Goal: Task Accomplishment & Management: Manage account settings

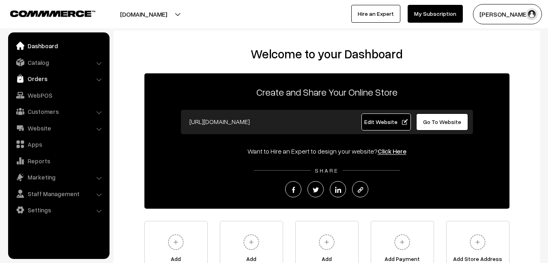
click at [41, 81] on link "Orders" at bounding box center [58, 78] width 96 height 15
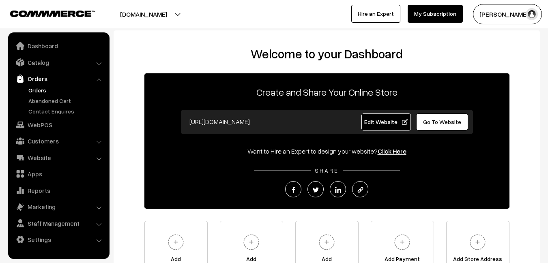
click at [42, 90] on link "Orders" at bounding box center [66, 90] width 80 height 9
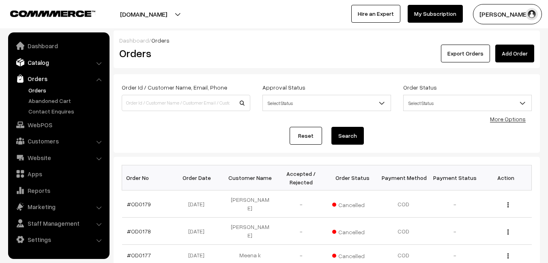
click at [48, 61] on link "Catalog" at bounding box center [58, 62] width 96 height 15
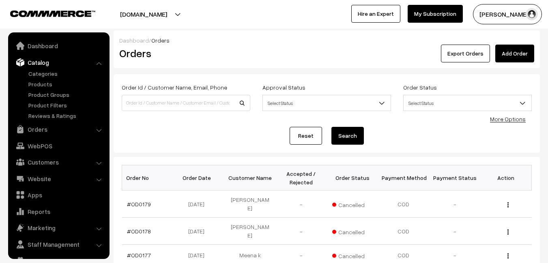
click at [498, 15] on button "[PERSON_NAME]" at bounding box center [507, 14] width 69 height 20
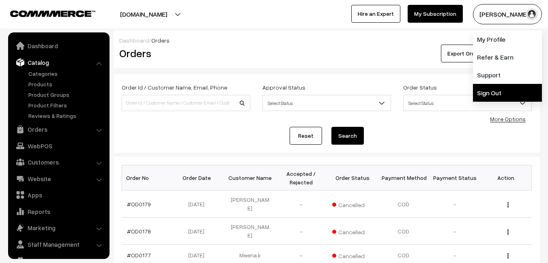
click at [498, 89] on link "Sign Out" at bounding box center [507, 93] width 69 height 18
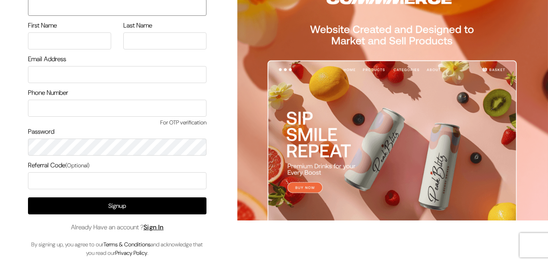
scroll to position [43, 0]
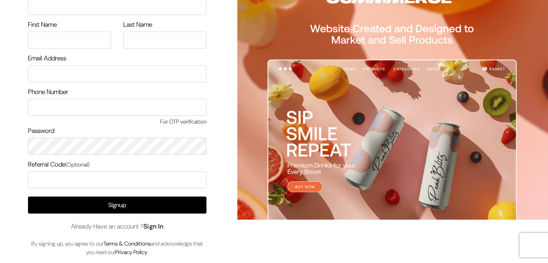
click at [155, 227] on link "Sign In" at bounding box center [154, 226] width 20 height 9
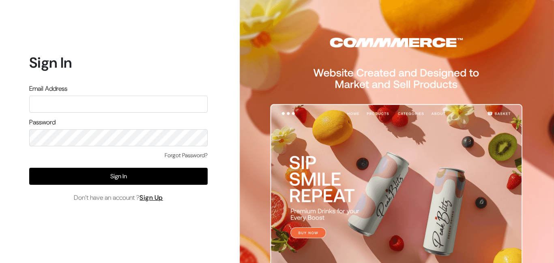
click at [72, 105] on input "text" at bounding box center [118, 104] width 178 height 17
type input "uppadasarees999@gmail.com"
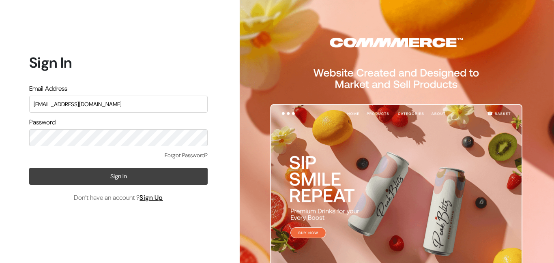
click at [115, 176] on button "Sign In" at bounding box center [118, 176] width 178 height 17
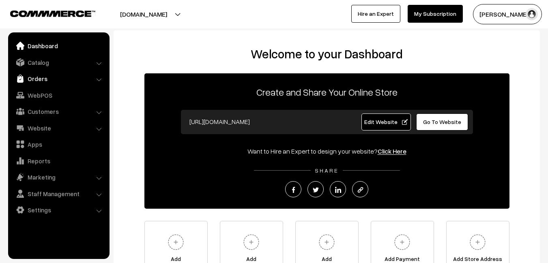
click at [37, 81] on link "Orders" at bounding box center [58, 78] width 96 height 15
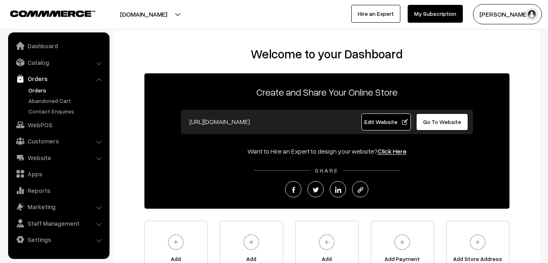
click at [36, 89] on link "Orders" at bounding box center [66, 90] width 80 height 9
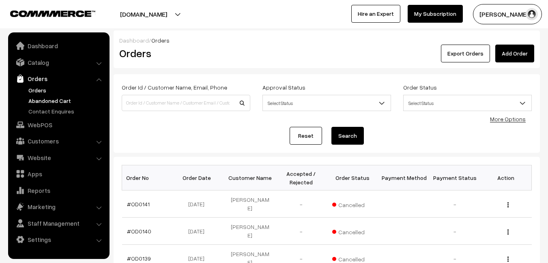
click at [61, 101] on link "Abandoned Cart" at bounding box center [66, 100] width 80 height 9
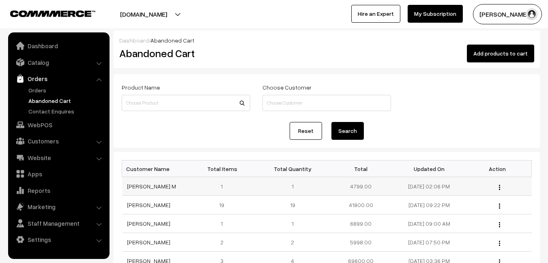
click at [141, 190] on td "[PERSON_NAME] M" at bounding box center [156, 186] width 68 height 19
click at [141, 189] on link "[PERSON_NAME] M" at bounding box center [151, 186] width 49 height 7
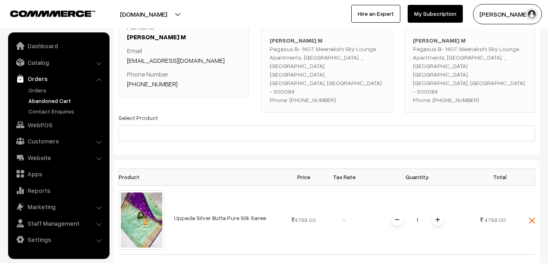
scroll to position [122, 0]
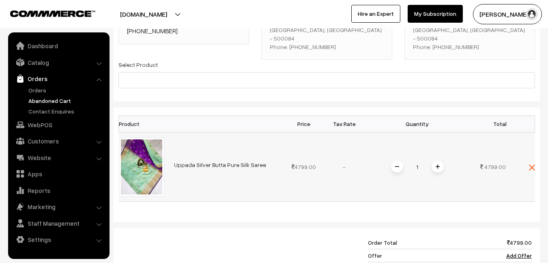
click at [204, 161] on link "Uppada Silver Butta Pure Silk Saree" at bounding box center [220, 164] width 92 height 7
click at [43, 62] on link "Catalog" at bounding box center [58, 62] width 96 height 15
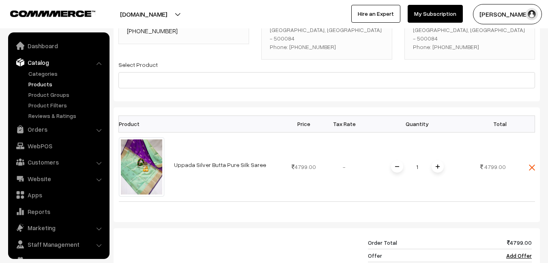
click at [40, 84] on link "Products" at bounding box center [66, 84] width 80 height 9
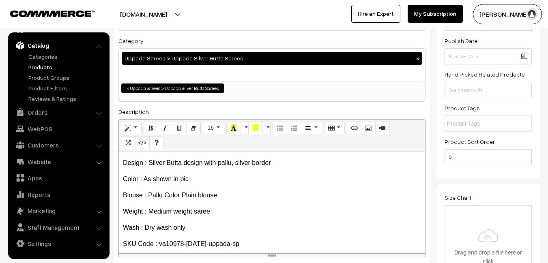
scroll to position [62, 0]
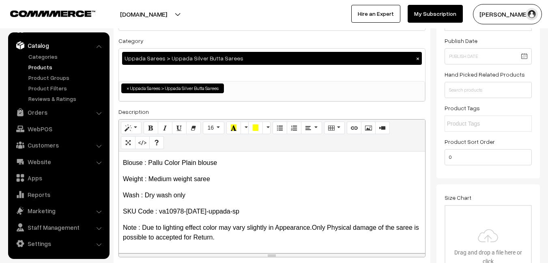
click at [38, 66] on link "Products" at bounding box center [66, 67] width 80 height 9
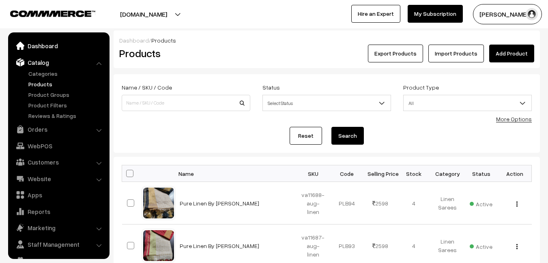
click at [39, 47] on link "Dashboard" at bounding box center [58, 46] width 96 height 15
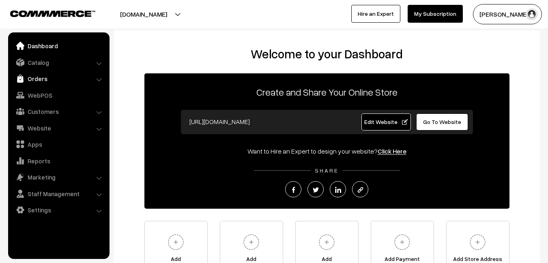
click at [42, 78] on link "Orders" at bounding box center [58, 78] width 96 height 15
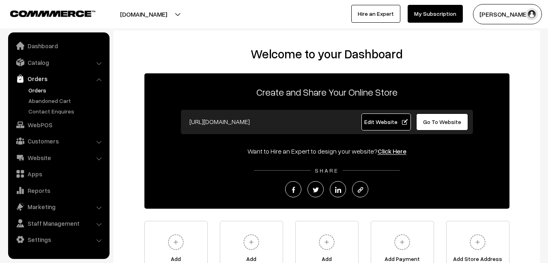
click at [42, 88] on link "Orders" at bounding box center [66, 90] width 80 height 9
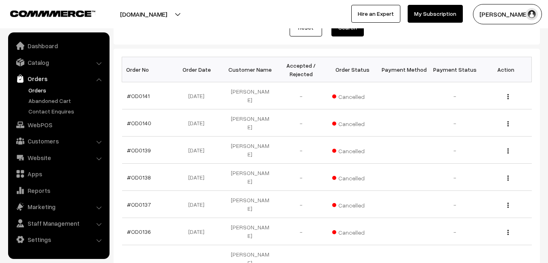
scroll to position [122, 0]
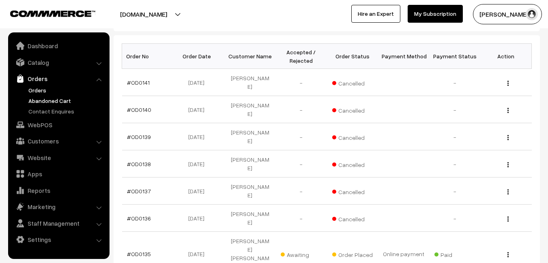
click at [51, 100] on link "Abandoned Cart" at bounding box center [66, 100] width 80 height 9
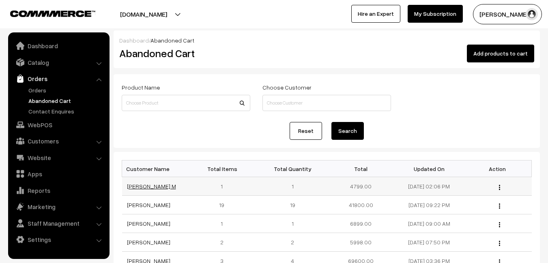
click at [134, 184] on link "Eswari M" at bounding box center [151, 186] width 49 height 7
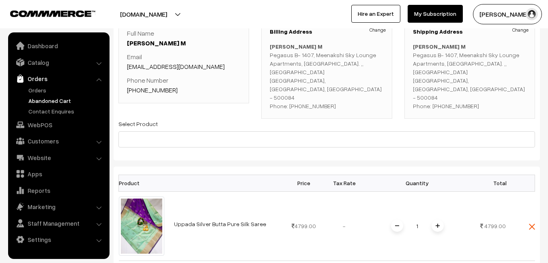
scroll to position [81, 0]
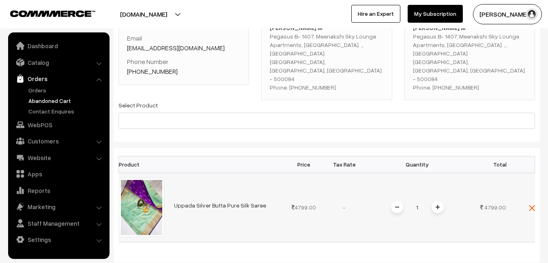
click at [187, 202] on link "Uppada Silver Butta Pure Silk Saree" at bounding box center [220, 205] width 92 height 7
click at [33, 89] on link "Orders" at bounding box center [66, 90] width 80 height 9
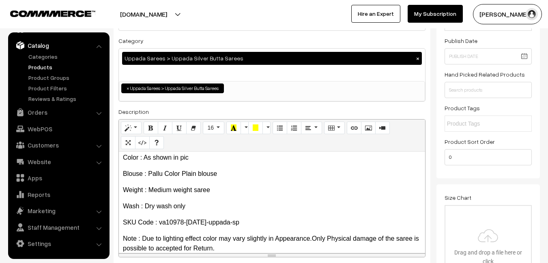
scroll to position [62, 0]
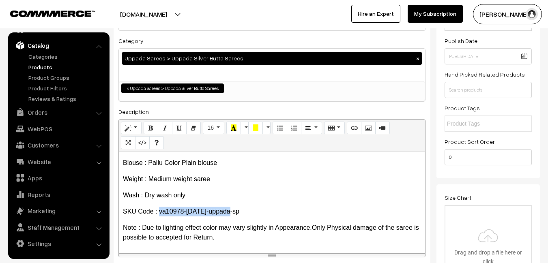
drag, startPoint x: 159, startPoint y: 212, endPoint x: 236, endPoint y: 209, distance: 77.5
click at [236, 209] on p "SKU Code : va10978-[DATE]-uppada-sp" at bounding box center [272, 212] width 298 height 10
copy p "va10978-[DATE]-uppada-sp"
click at [41, 65] on link "Products" at bounding box center [66, 67] width 80 height 9
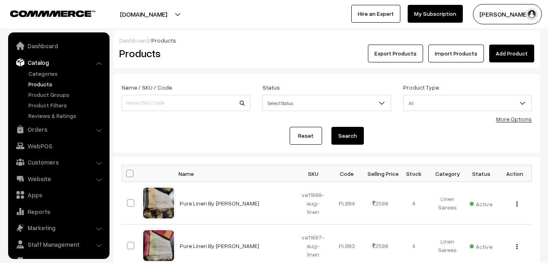
scroll to position [17, 0]
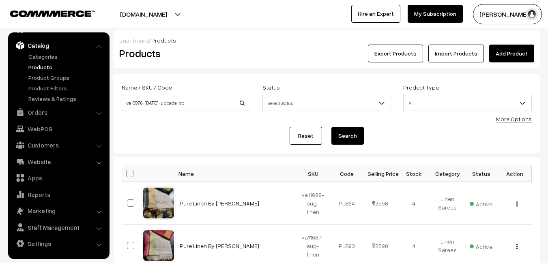
type input "va10978-jul-uppada-sp"
click at [353, 140] on button "Search" at bounding box center [347, 136] width 32 height 18
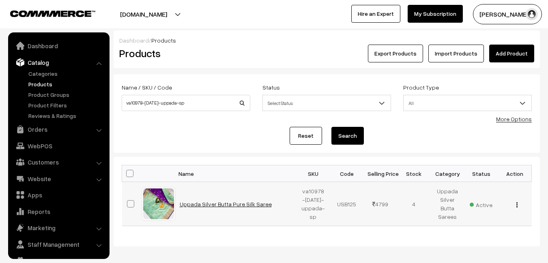
scroll to position [17, 0]
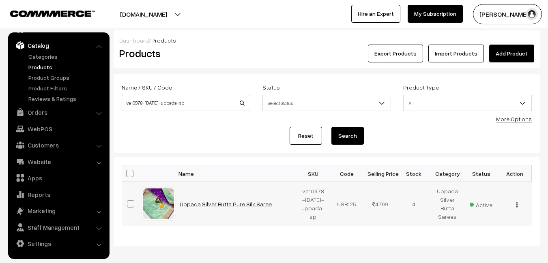
click at [229, 204] on link "Uppada Silver Butta Pure Silk Saree" at bounding box center [226, 204] width 92 height 7
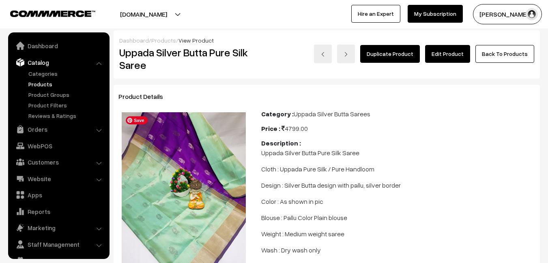
scroll to position [17, 0]
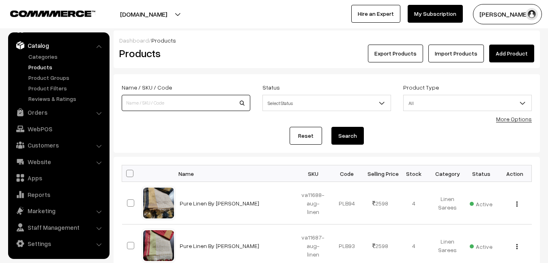
click at [164, 104] on input at bounding box center [186, 103] width 129 height 16
paste input "Kanchipuram Korvai Small Border Silk Sarees White Combo Specia"
type input "Kanchipuram Korvai Small Border Silk Sarees White Combo Specia"
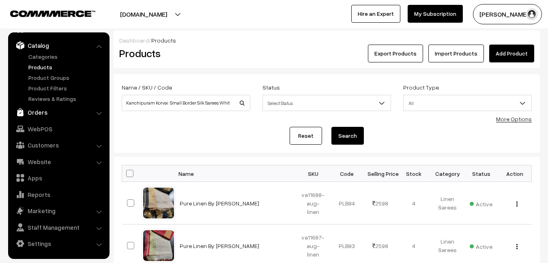
click at [37, 114] on link "Orders" at bounding box center [58, 112] width 96 height 15
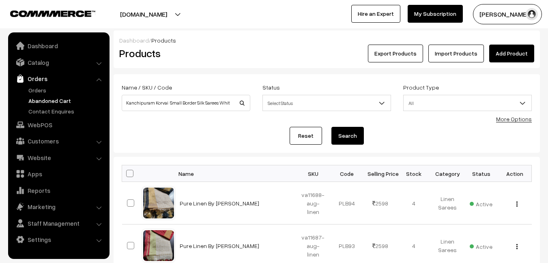
click at [36, 103] on link "Abandoned Cart" at bounding box center [66, 100] width 80 height 9
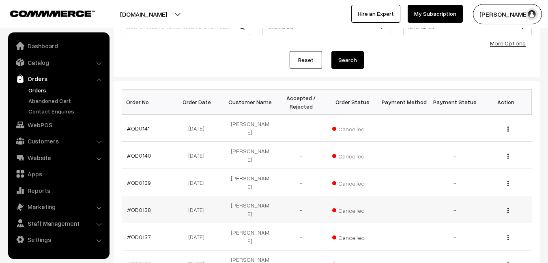
scroll to position [162, 0]
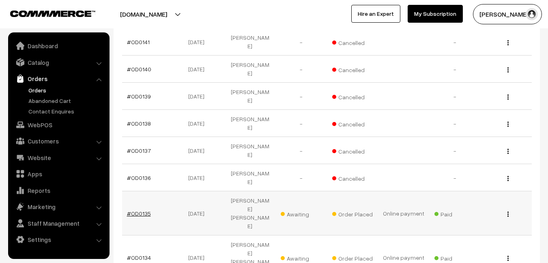
click at [134, 210] on link "#OD0135" at bounding box center [139, 213] width 24 height 7
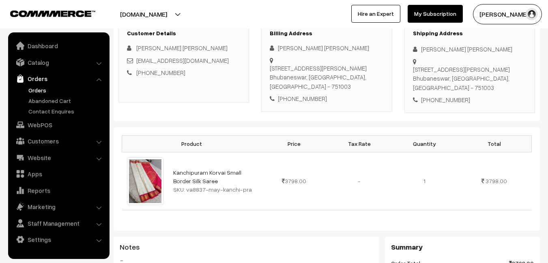
scroll to position [162, 0]
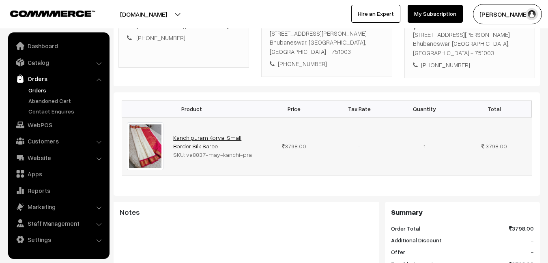
click at [214, 134] on link "Kanchipuram Korvai Small Border Silk Saree" at bounding box center [207, 141] width 68 height 15
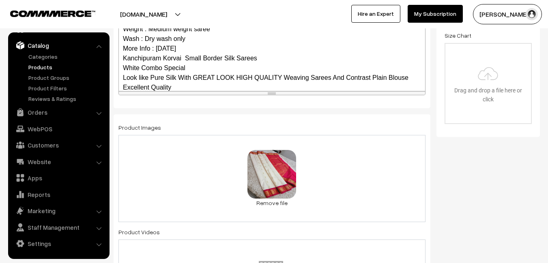
scroll to position [41, 0]
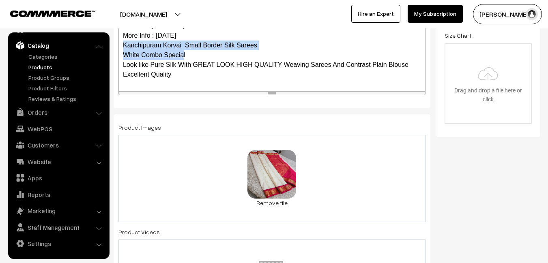
drag, startPoint x: 122, startPoint y: 44, endPoint x: 184, endPoint y: 55, distance: 63.5
click at [184, 55] on div "Kanchipuram Korvai Small Border Silk Saree Cloth : Kanchipuram Silk / Pure Hand…" at bounding box center [272, 39] width 306 height 101
copy p "Kanchipuram Korvai Small Border Silk Sarees White Combo Specia"
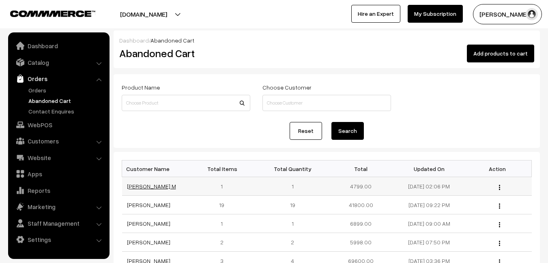
click at [133, 184] on link "[PERSON_NAME] M" at bounding box center [151, 186] width 49 height 7
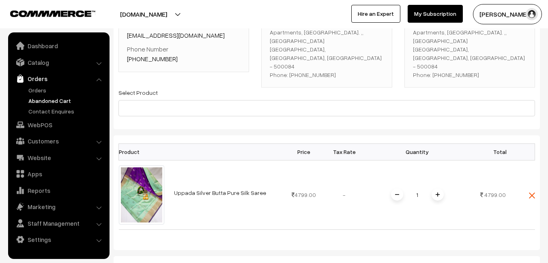
scroll to position [122, 0]
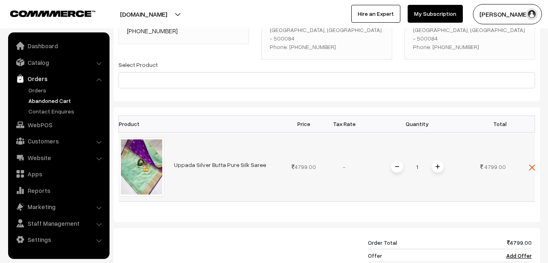
click at [199, 161] on link "Uppada Silver Butta Pure Silk Saree" at bounding box center [220, 164] width 92 height 7
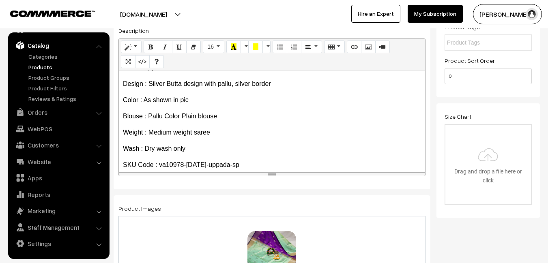
scroll to position [62, 0]
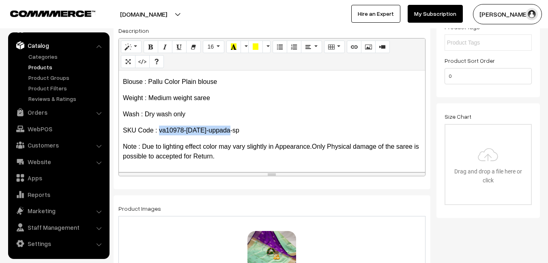
drag, startPoint x: 158, startPoint y: 131, endPoint x: 234, endPoint y: 131, distance: 75.8
click at [234, 131] on p "SKU Code : va10978-[DATE]-uppada-sp" at bounding box center [272, 131] width 298 height 10
copy p "va10978-[DATE]-uppada-sp"
click at [37, 62] on ul "Categories" at bounding box center [58, 77] width 97 height 51
click at [37, 66] on link "Products" at bounding box center [66, 67] width 80 height 9
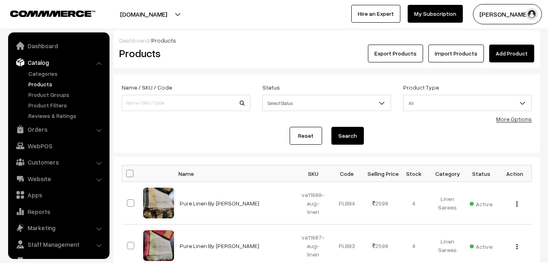
scroll to position [17, 0]
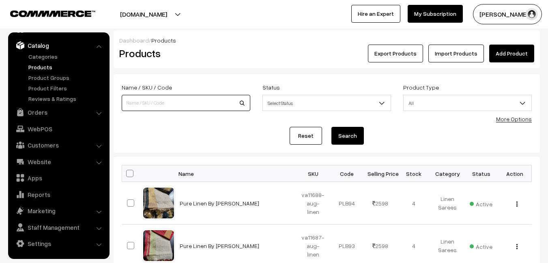
paste input "va10978-[DATE]-uppada-sp"
type input "va10978-[DATE]-uppada-sp"
click at [337, 135] on button "Search" at bounding box center [347, 136] width 32 height 18
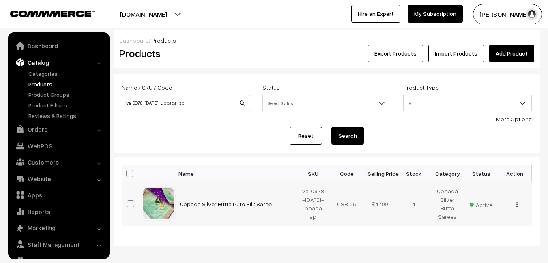
scroll to position [17, 0]
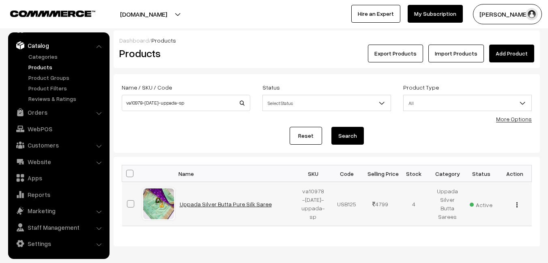
click at [189, 205] on link "Uppada Silver Butta Pure Silk Saree" at bounding box center [226, 204] width 92 height 7
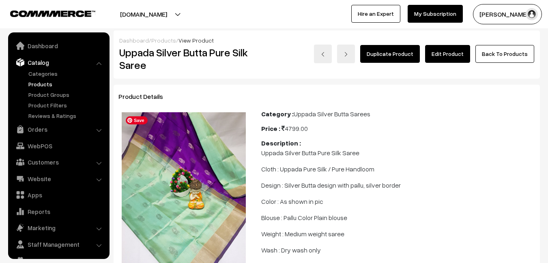
scroll to position [17, 0]
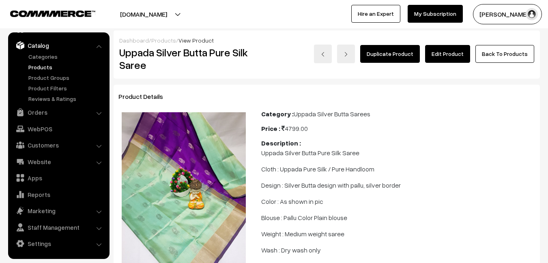
click at [452, 58] on link "Edit Product" at bounding box center [447, 54] width 45 height 18
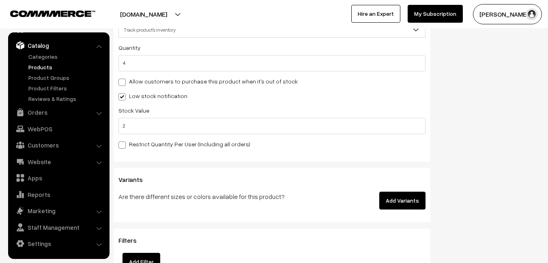
scroll to position [851, 0]
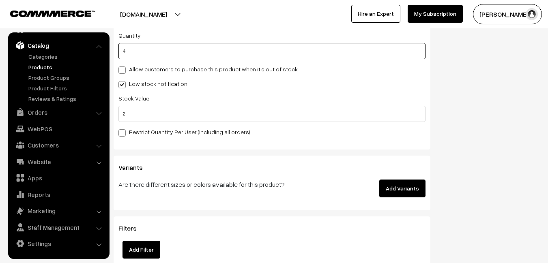
drag, startPoint x: 135, startPoint y: 50, endPoint x: 97, endPoint y: 50, distance: 38.1
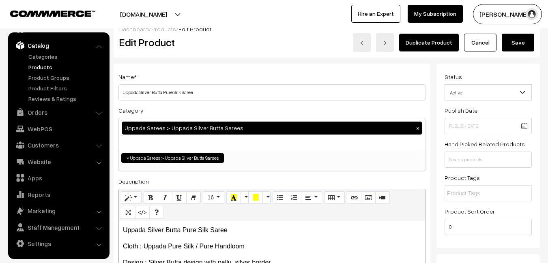
scroll to position [0, 0]
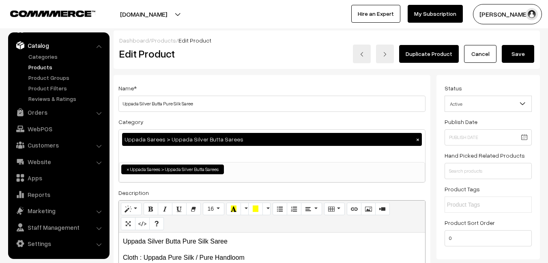
type input "1"
click at [514, 57] on button "Save" at bounding box center [518, 54] width 32 height 18
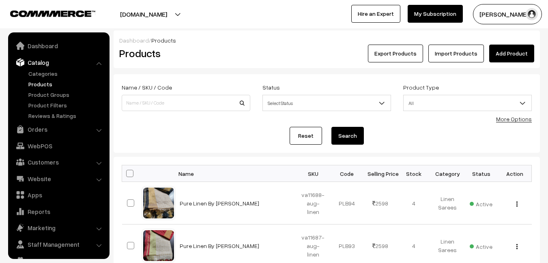
scroll to position [17, 0]
